Goal: Task Accomplishment & Management: Manage account settings

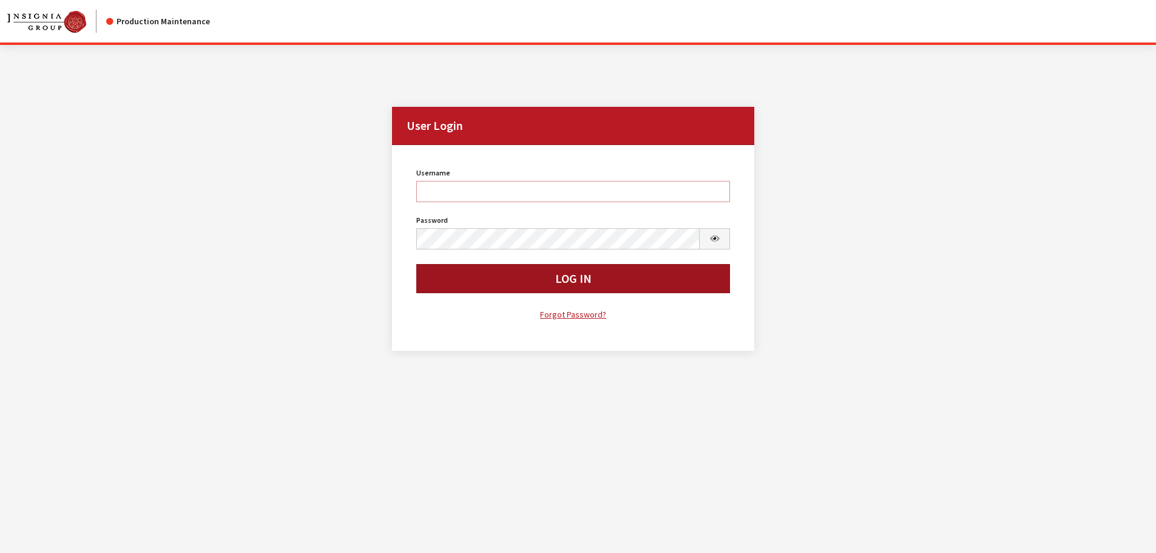
type input "kcallahan"
click at [495, 277] on button "Log In" at bounding box center [573, 278] width 314 height 29
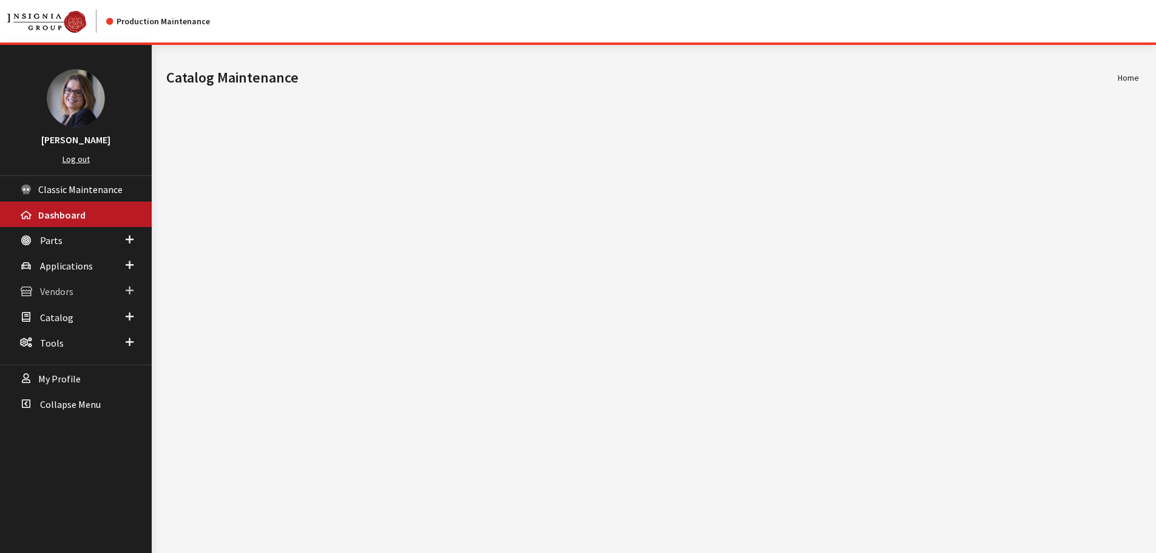
click at [132, 290] on span at bounding box center [130, 291] width 8 height 16
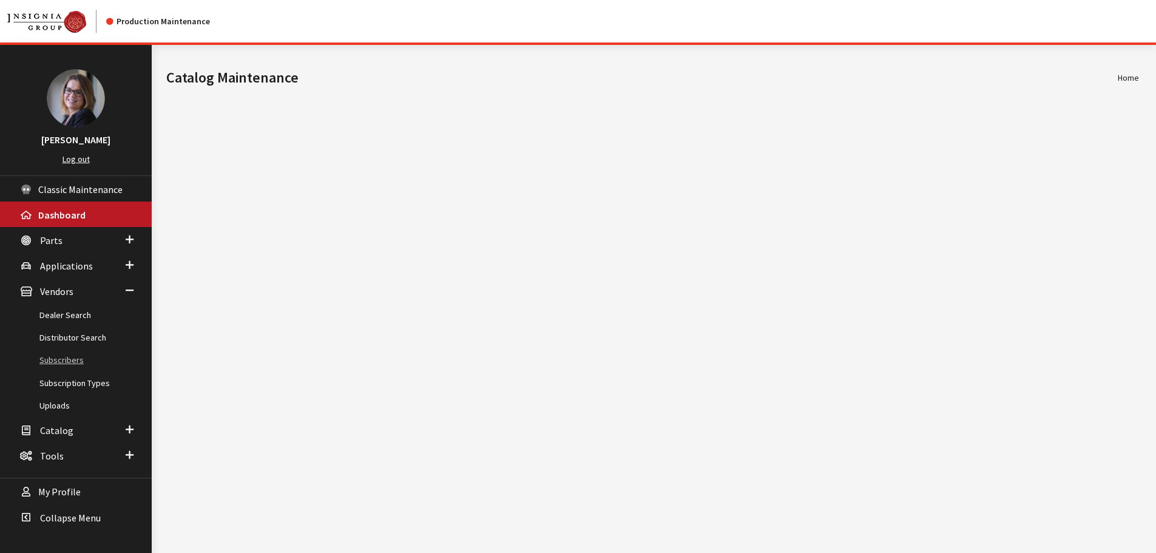
click at [61, 356] on link "Subscribers" at bounding box center [76, 360] width 152 height 22
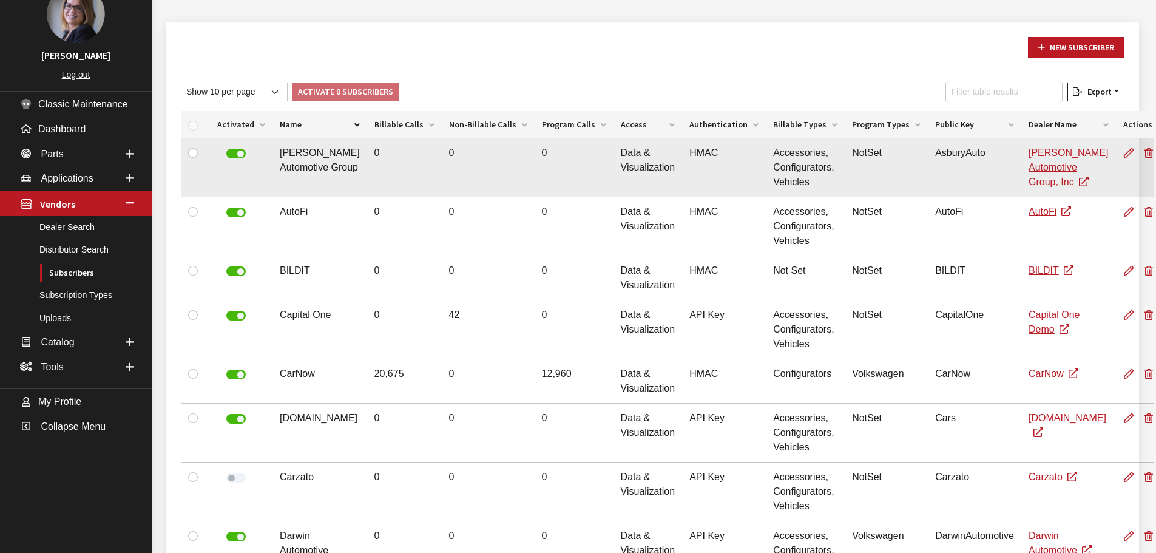
scroll to position [106, 0]
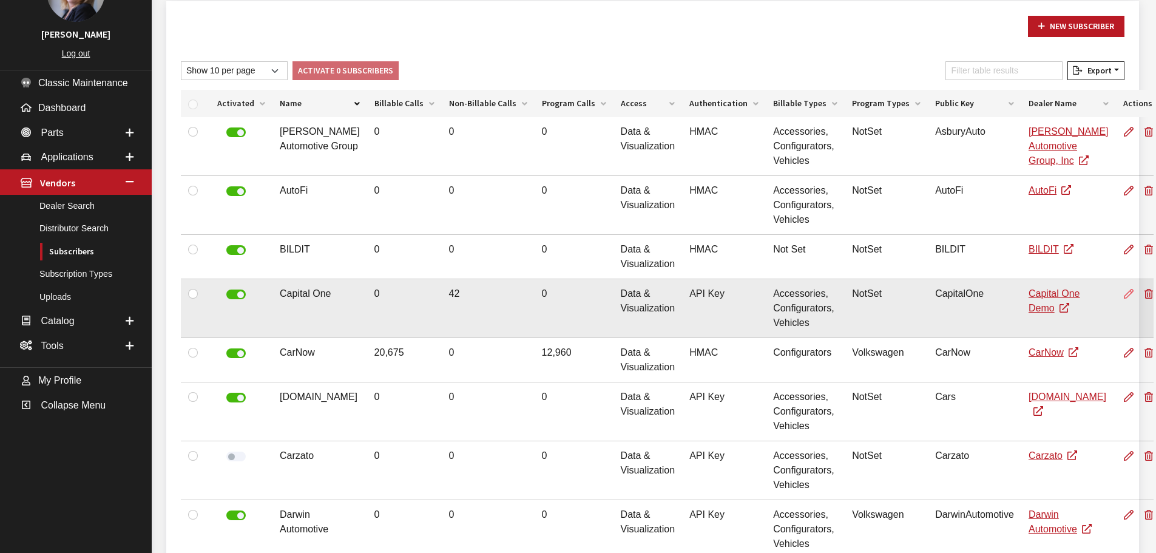
click at [1124, 292] on icon at bounding box center [1129, 294] width 10 height 10
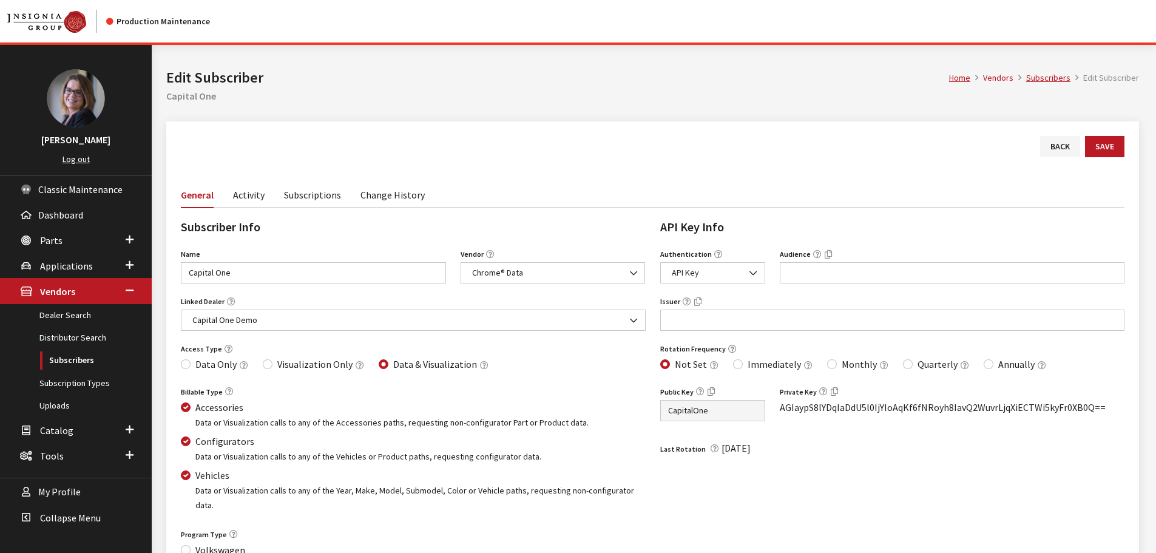
click at [248, 198] on link "Activity" at bounding box center [249, 193] width 32 height 25
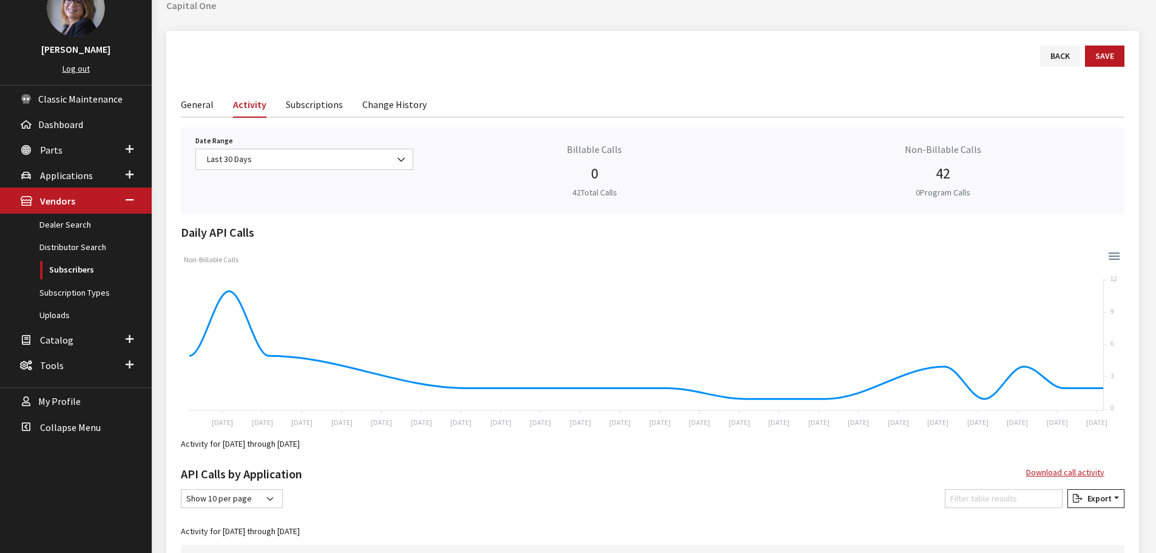
scroll to position [84, 0]
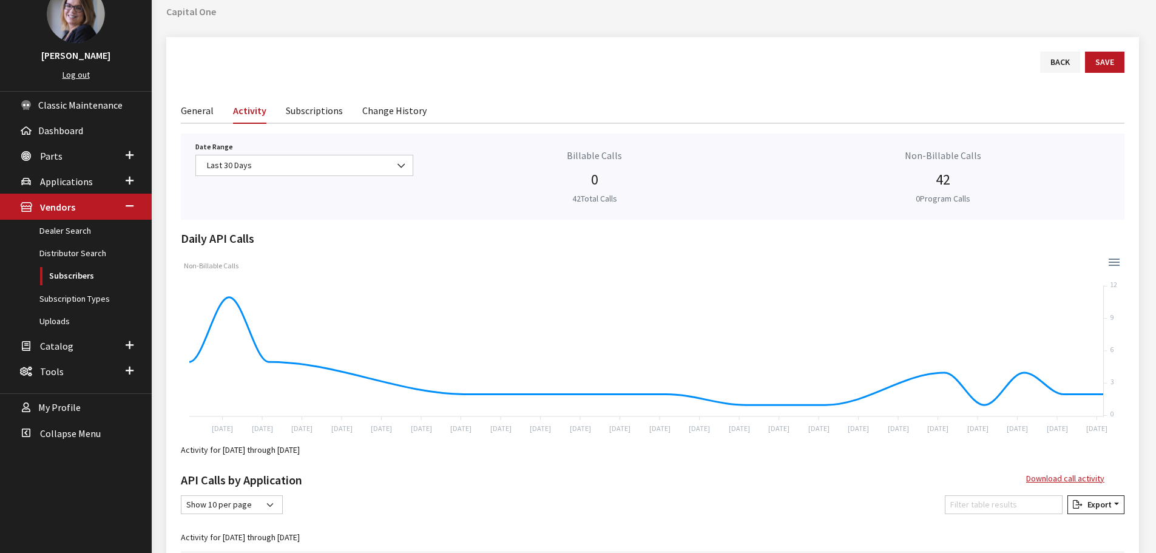
click at [296, 111] on link "Subscriptions" at bounding box center [314, 109] width 57 height 25
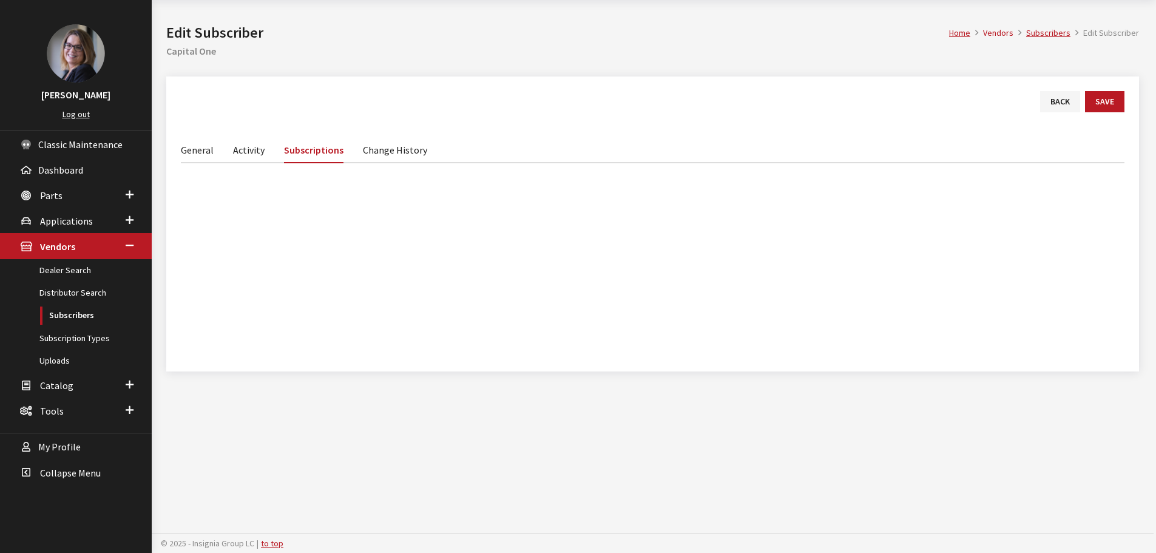
scroll to position [45, 0]
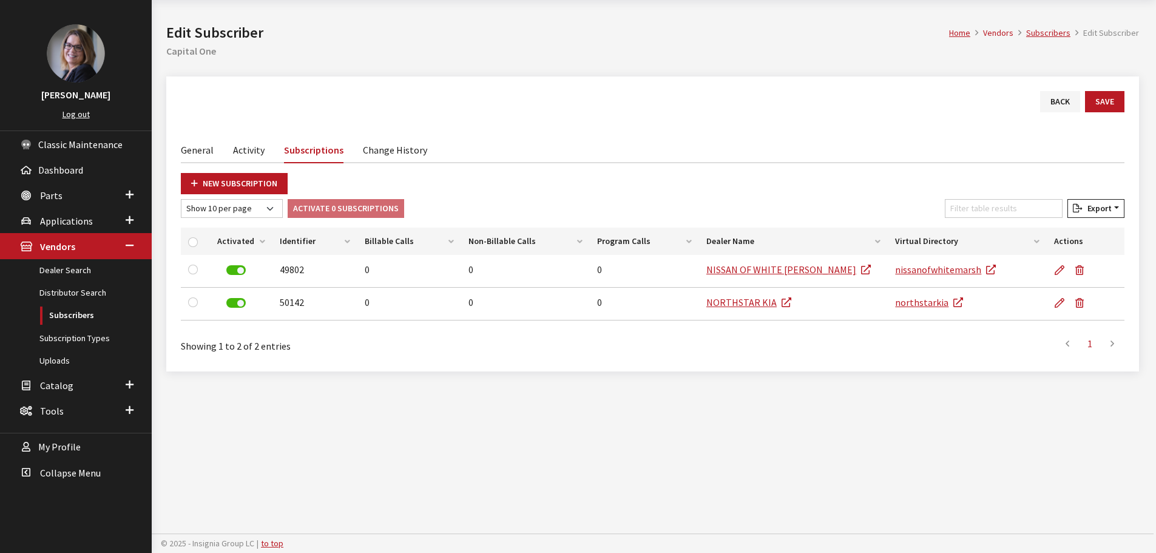
click at [255, 152] on link "Activity" at bounding box center [249, 149] width 32 height 25
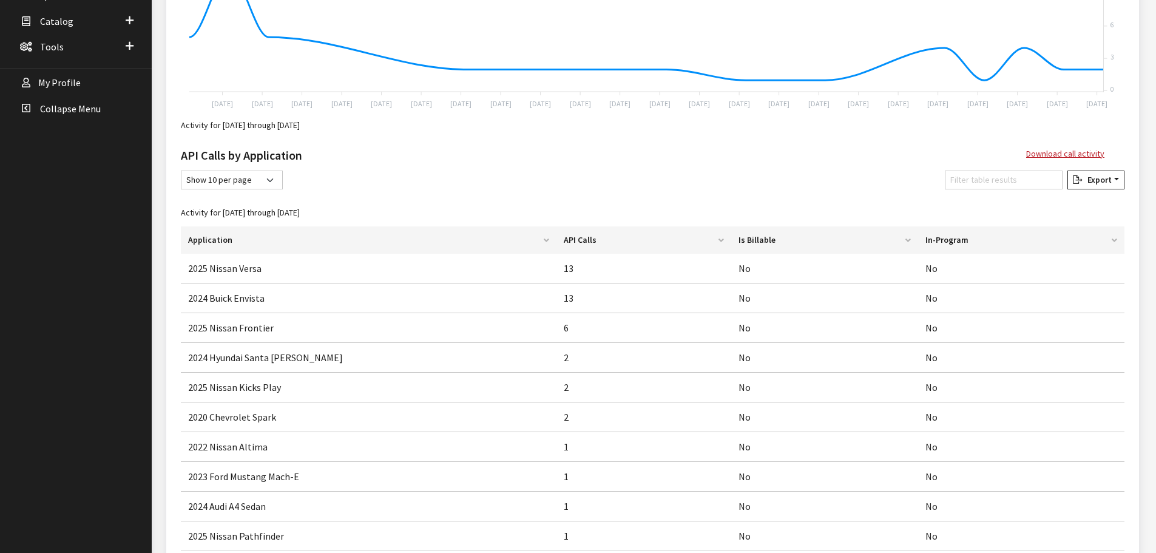
scroll to position [509, 0]
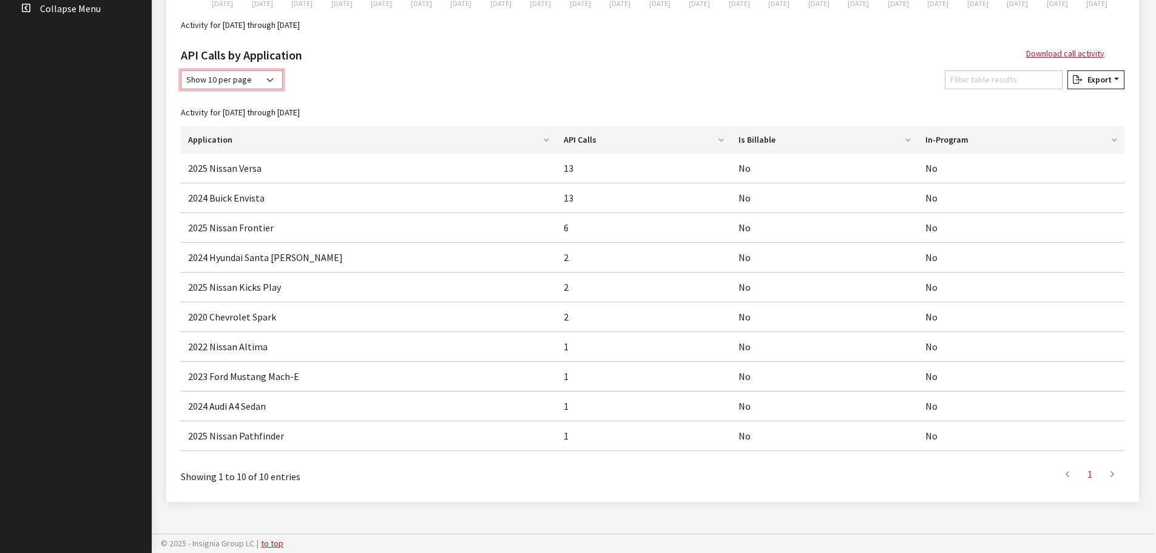
click at [274, 77] on select "Show 10 per page Show 25 per page Show 50 per page Show 100 per page Show 1000 …" at bounding box center [232, 79] width 102 height 19
select select "1000"
click at [181, 70] on select "Show 10 per page Show 25 per page Show 50 per page Show 100 per page Show 1000 …" at bounding box center [232, 79] width 102 height 19
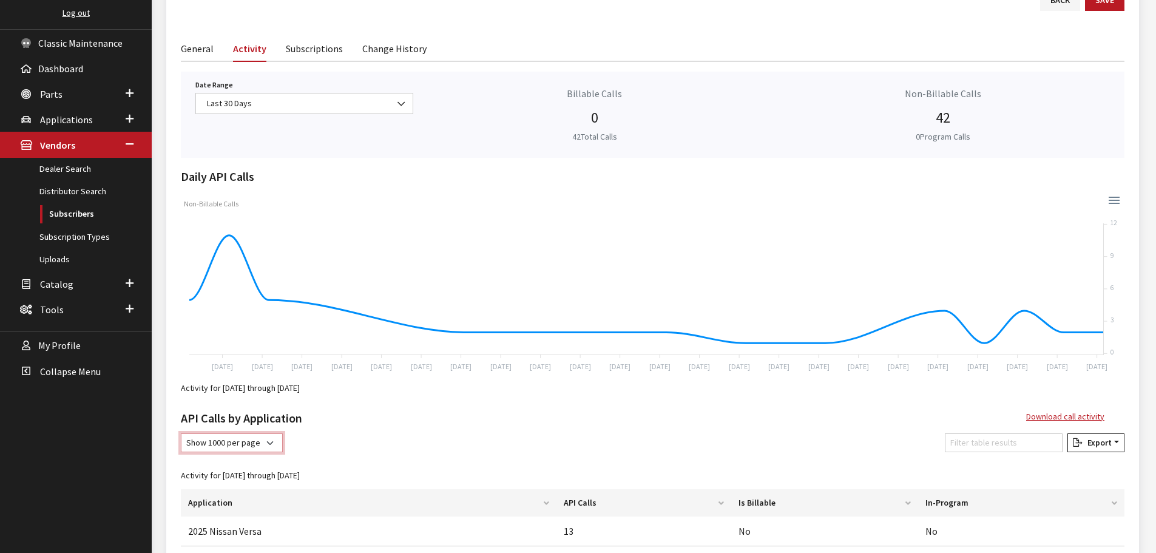
scroll to position [145, 0]
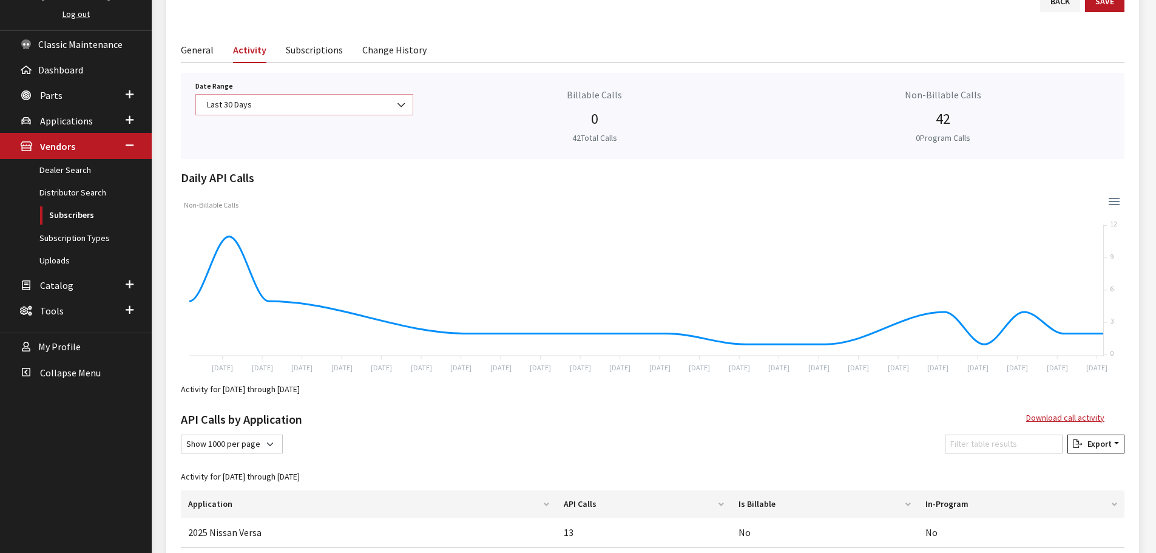
click at [397, 99] on b at bounding box center [397, 99] width 0 height 0
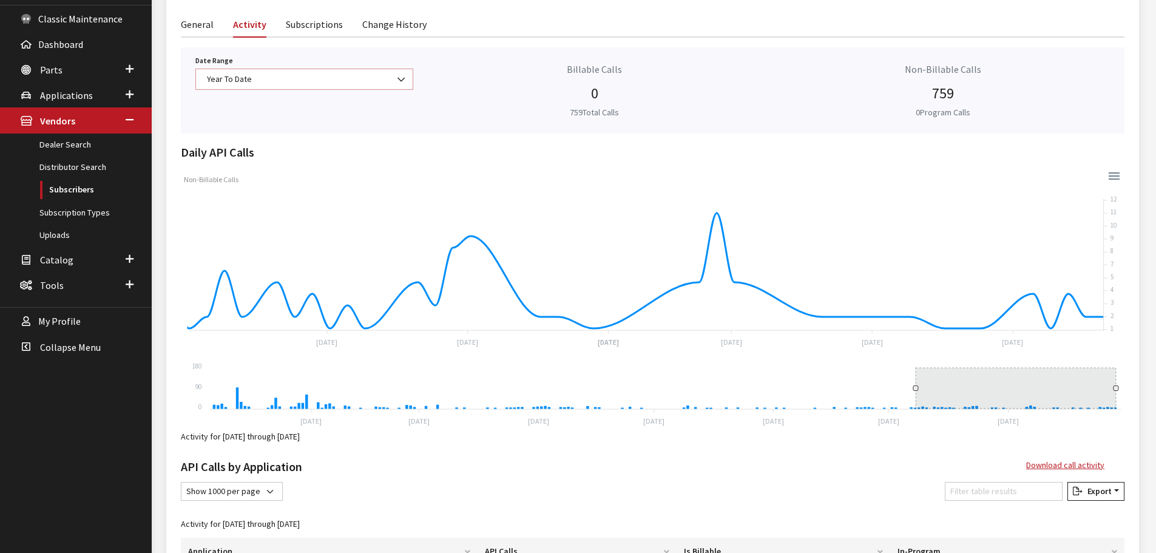
scroll to position [84, 0]
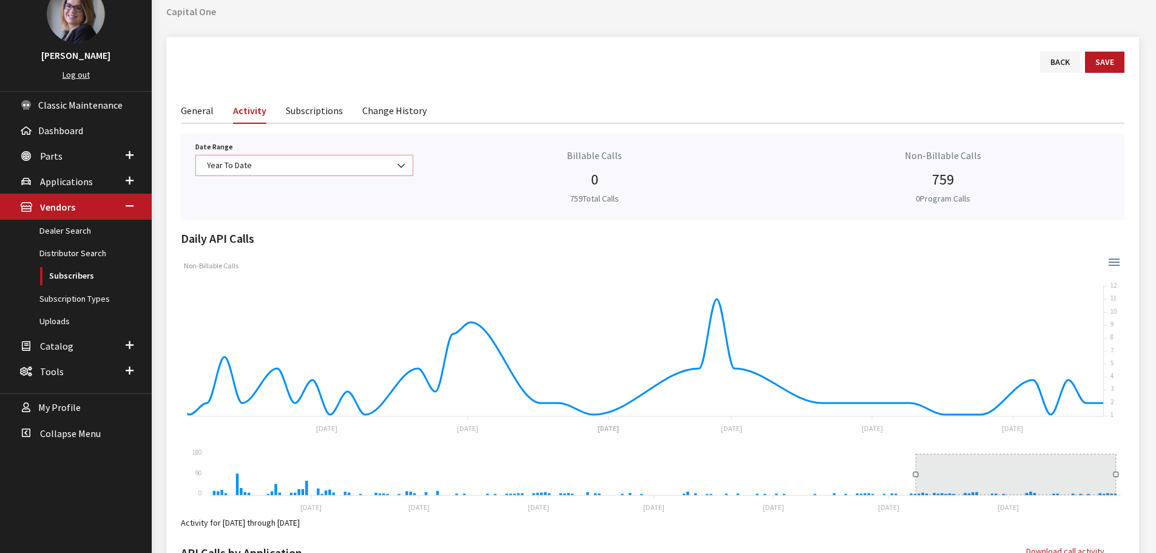
click at [353, 164] on span "Year To Date" at bounding box center [304, 165] width 202 height 13
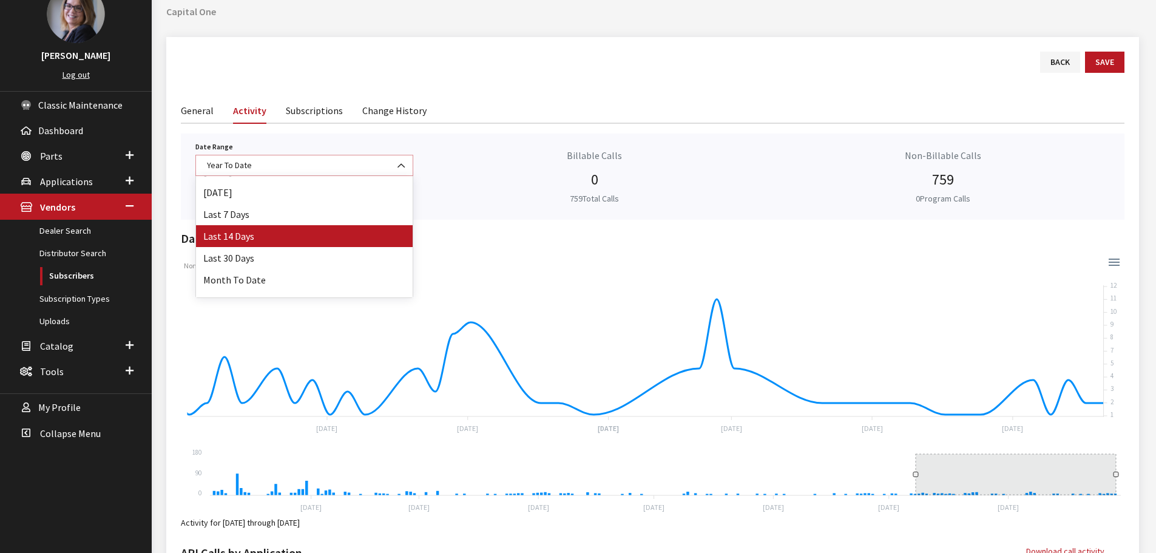
scroll to position [0, 0]
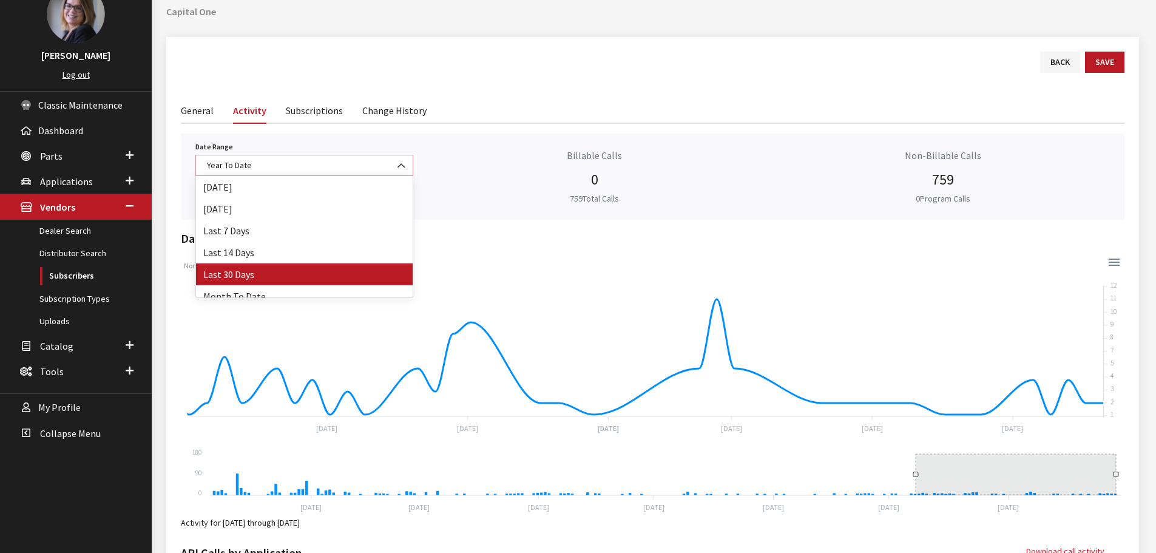
select select "16"
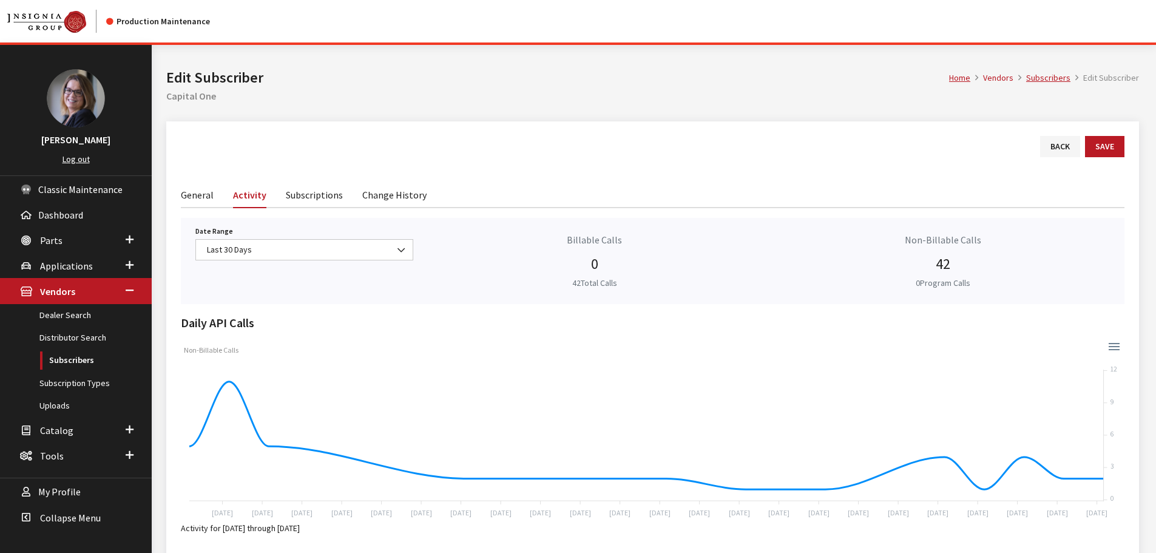
click at [306, 197] on link "Subscriptions" at bounding box center [314, 193] width 57 height 25
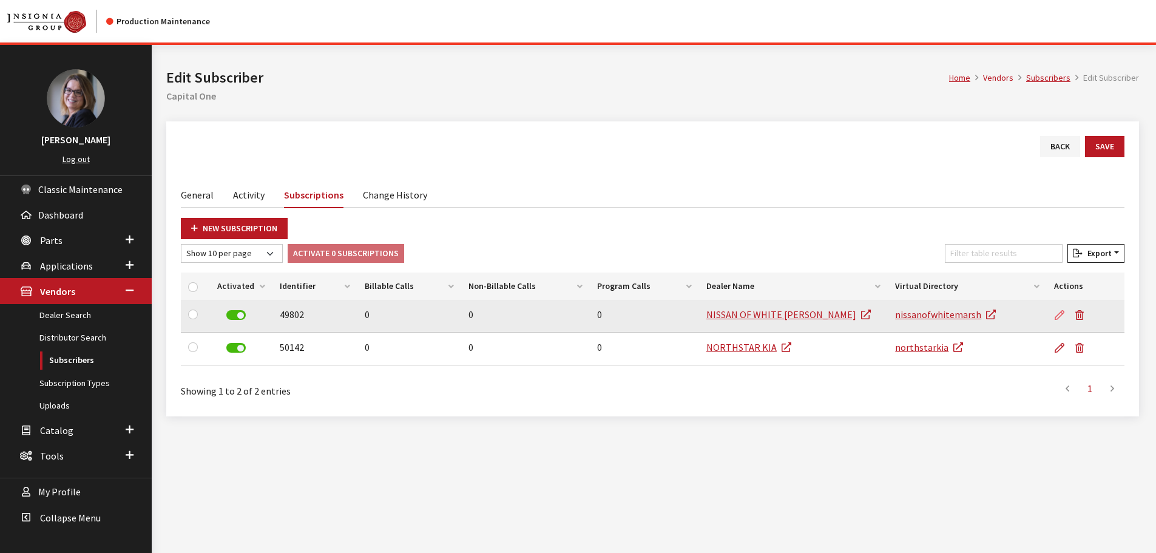
click at [1061, 317] on icon at bounding box center [1060, 316] width 10 height 10
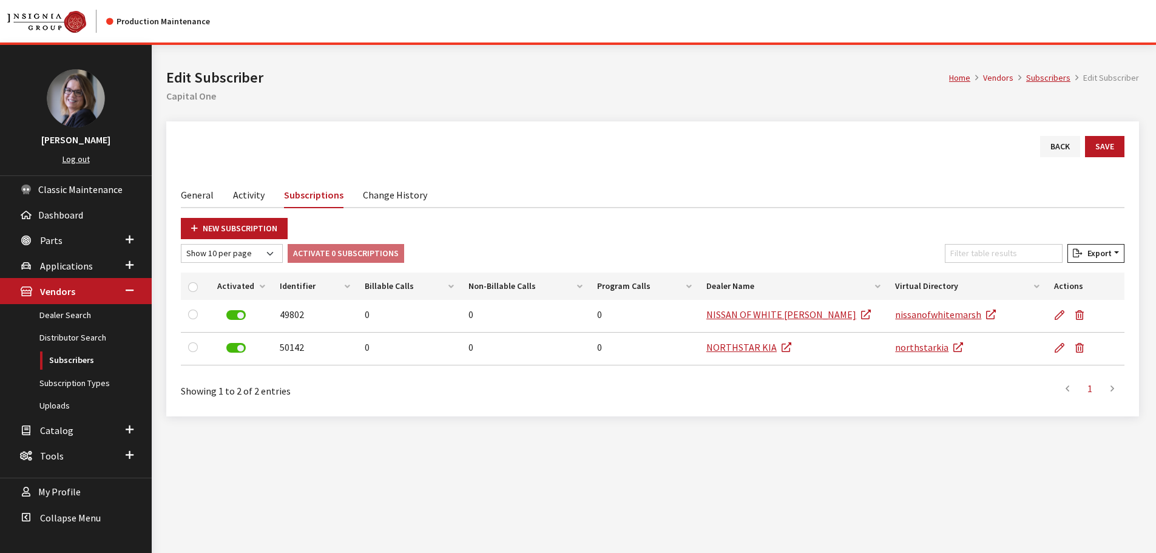
click at [246, 199] on link "Activity" at bounding box center [249, 193] width 32 height 25
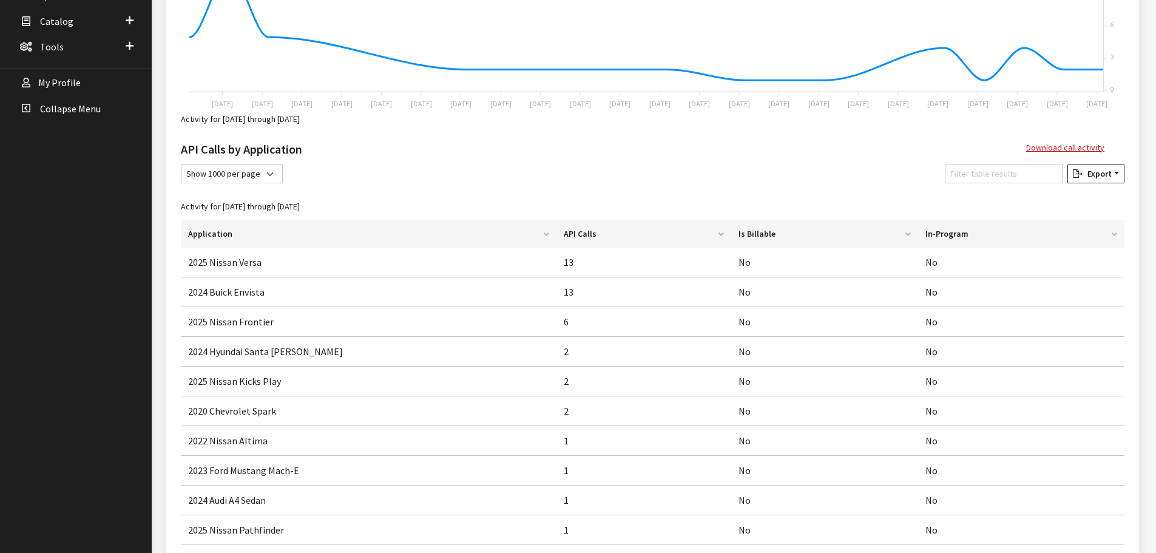
scroll to position [425, 0]
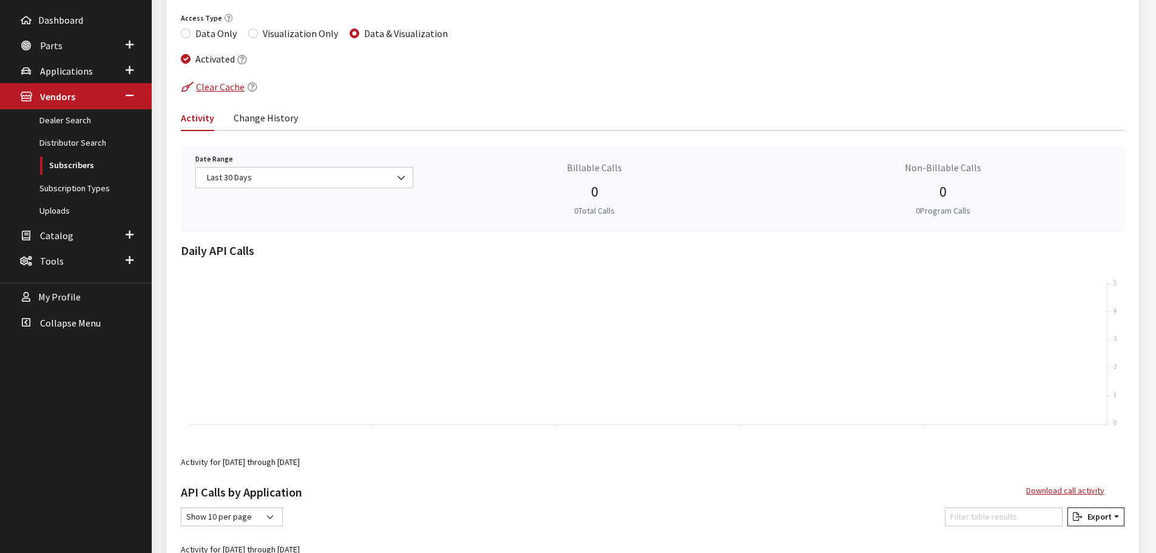
scroll to position [60, 0]
